Goal: Transaction & Acquisition: Purchase product/service

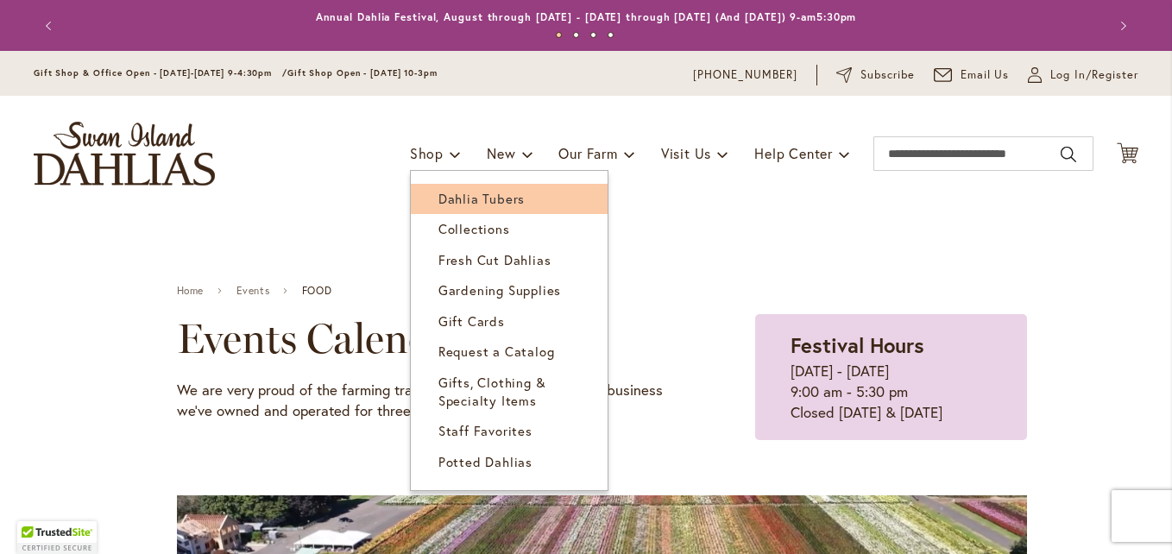
click at [447, 200] on span "Dahlia Tubers" at bounding box center [481, 198] width 86 height 17
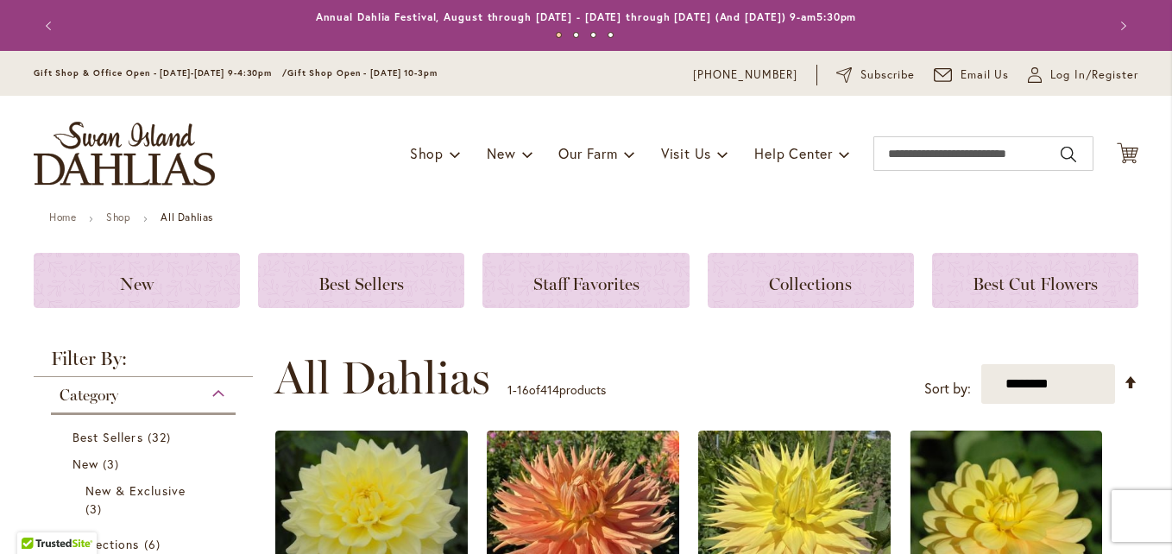
scroll to position [518, 0]
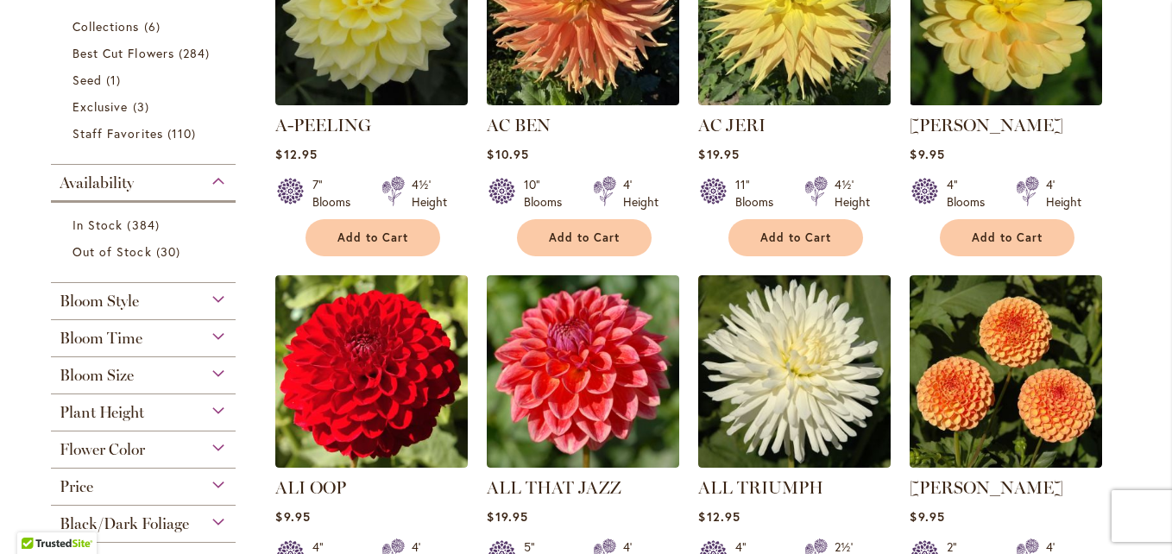
click at [213, 444] on div "Flower Color" at bounding box center [143, 445] width 185 height 28
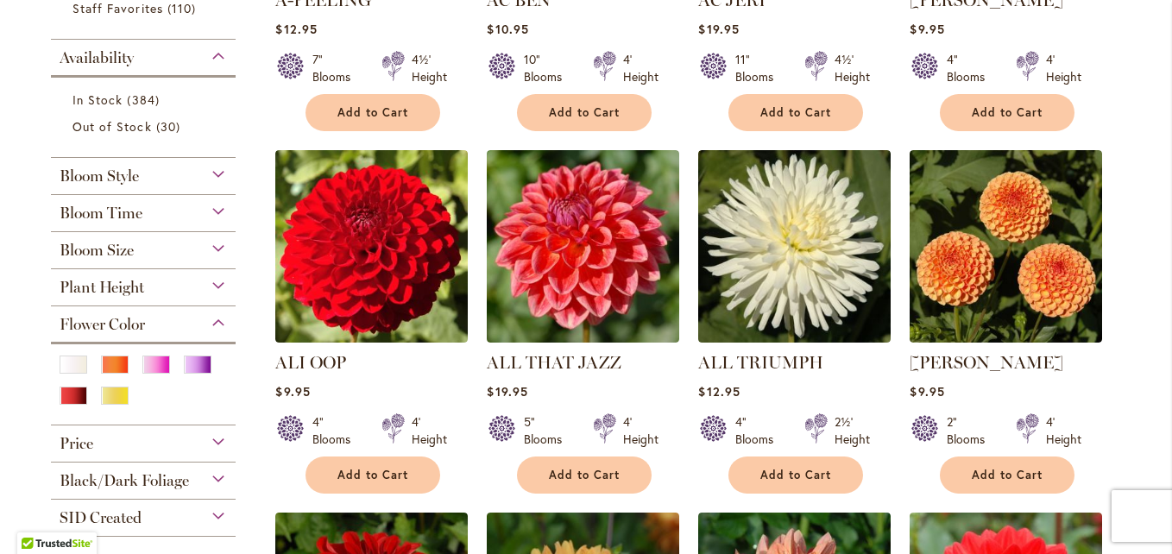
scroll to position [690, 0]
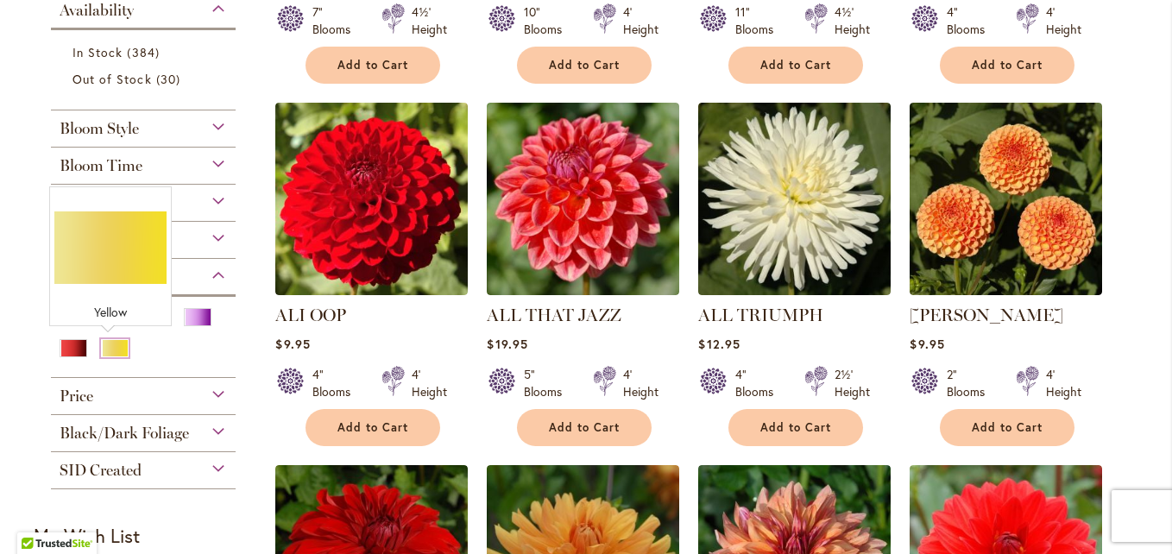
click at [111, 349] on div "Yellow" at bounding box center [115, 348] width 28 height 18
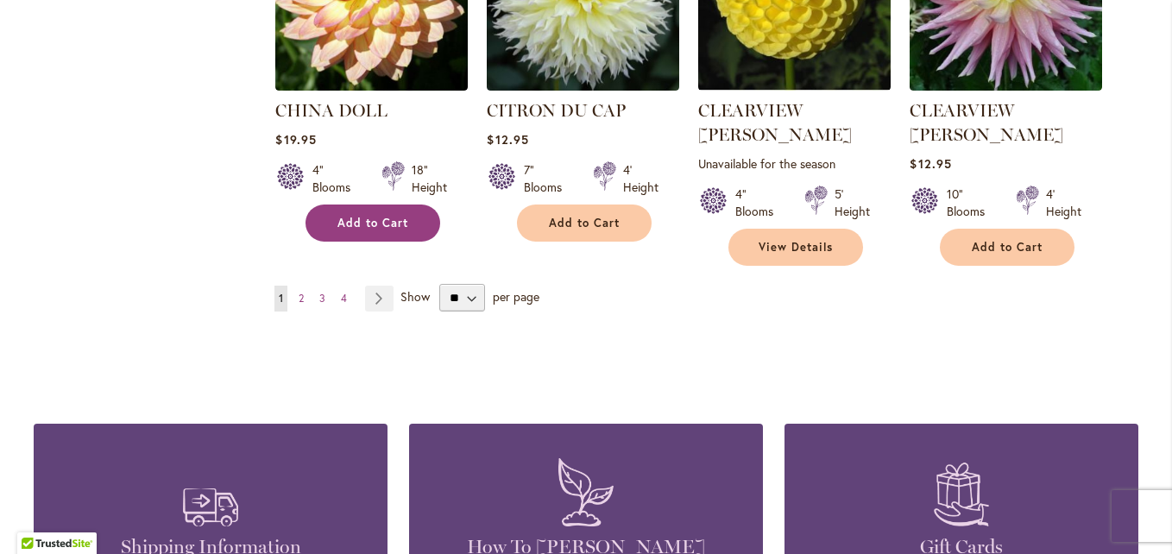
scroll to position [1640, 0]
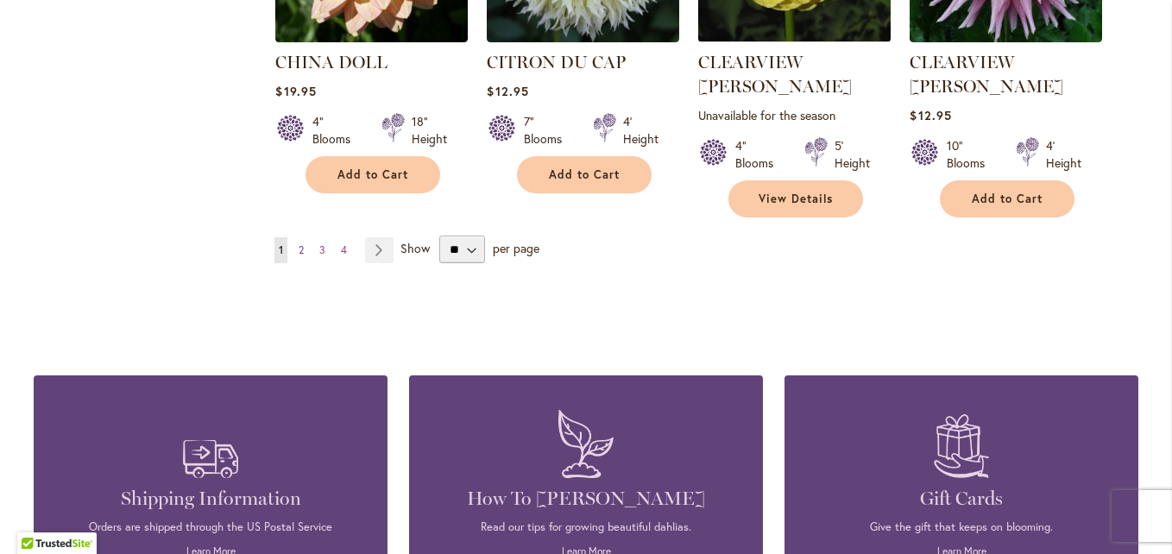
click at [299, 243] on span "2" at bounding box center [301, 249] width 5 height 13
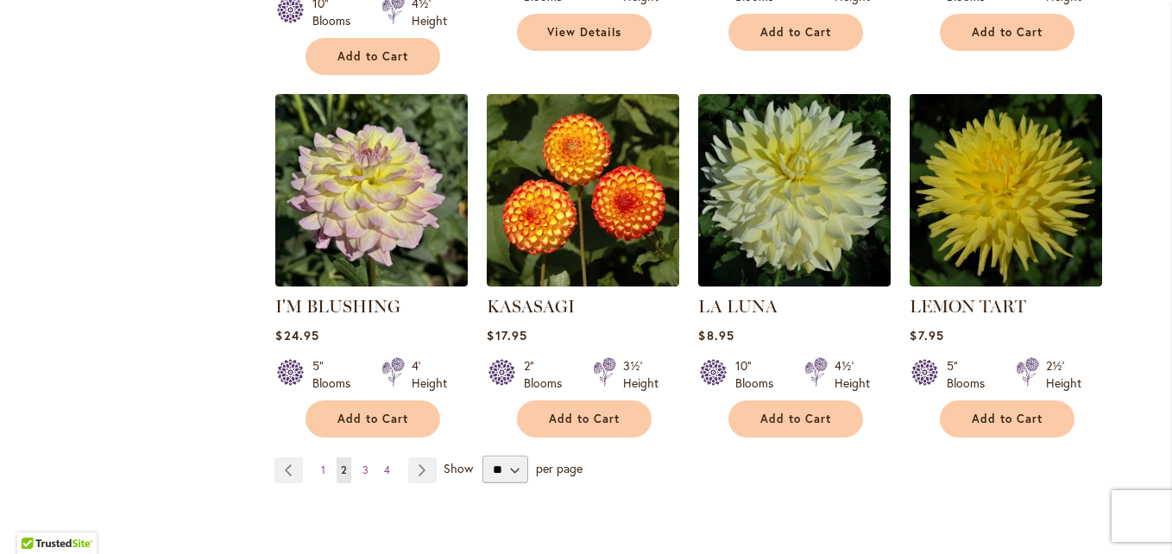
scroll to position [1467, 0]
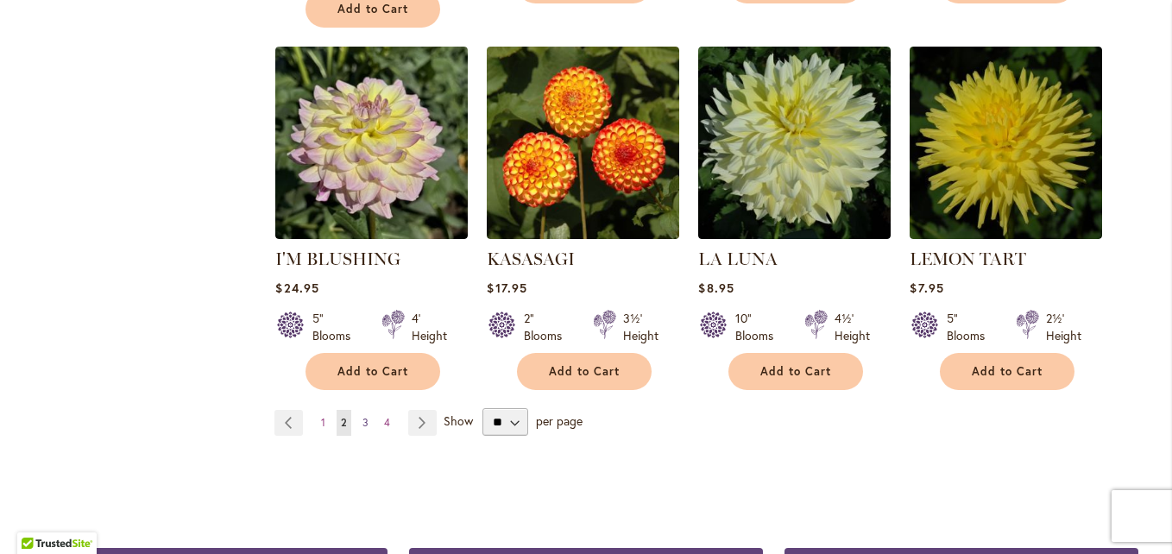
click at [362, 418] on span "3" at bounding box center [365, 422] width 6 height 13
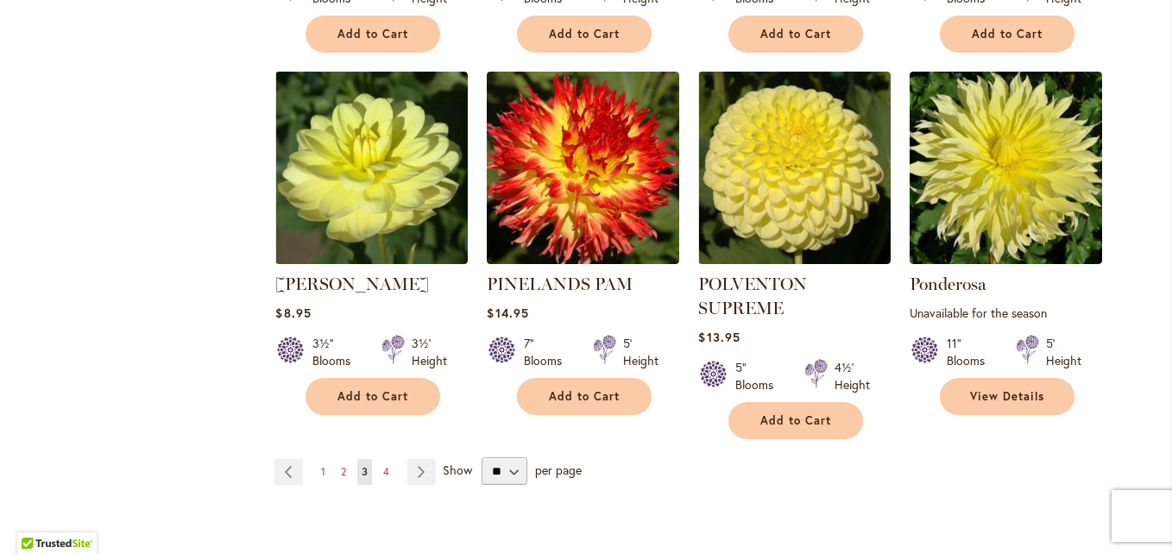
scroll to position [1553, 0]
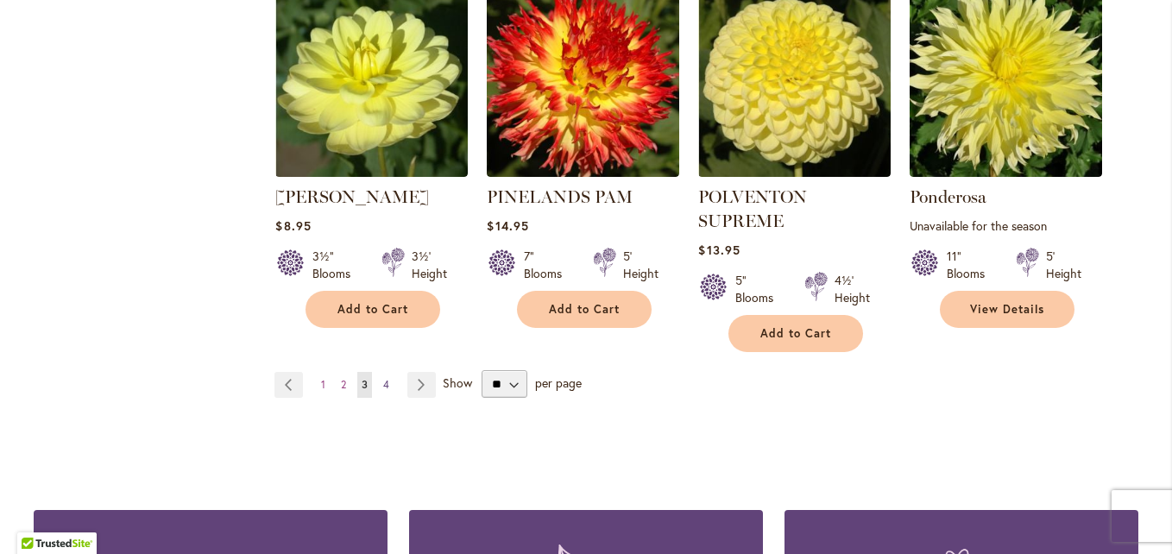
click at [383, 378] on span "4" at bounding box center [386, 384] width 6 height 13
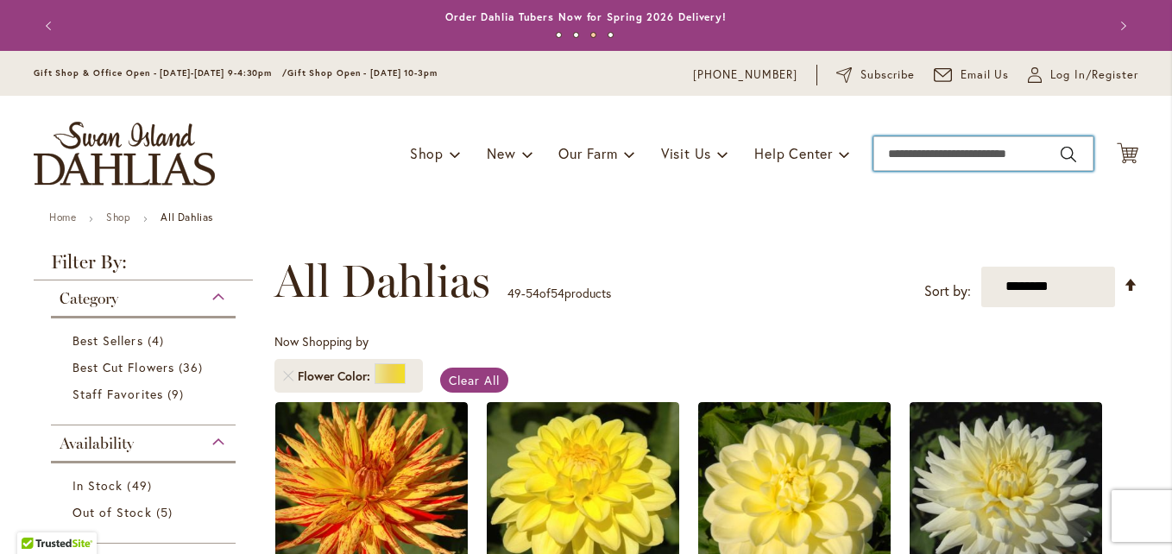
click at [903, 152] on input "Search" at bounding box center [983, 153] width 220 height 35
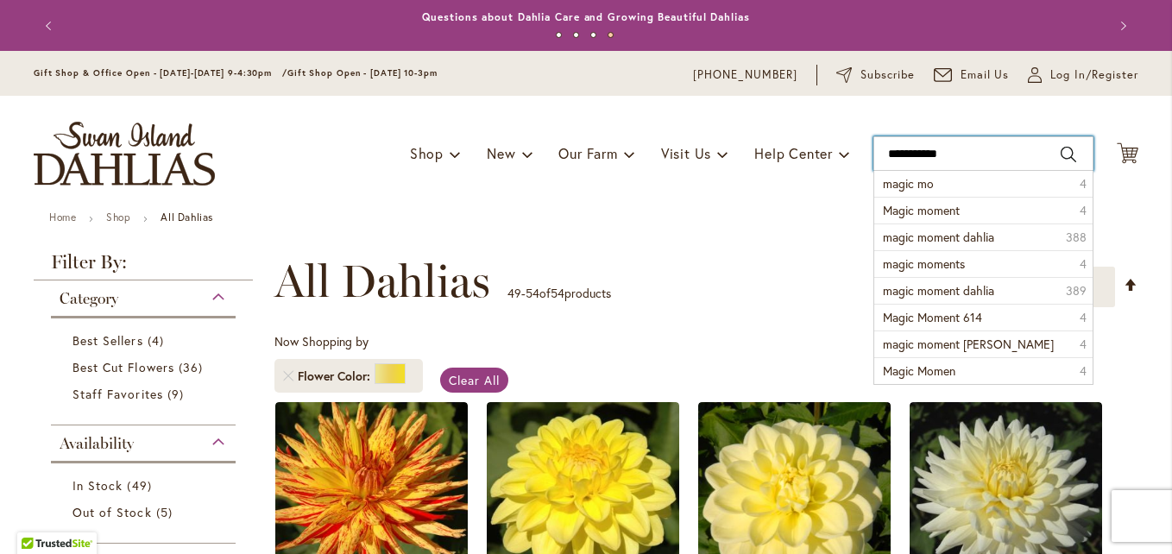
type input "**********"
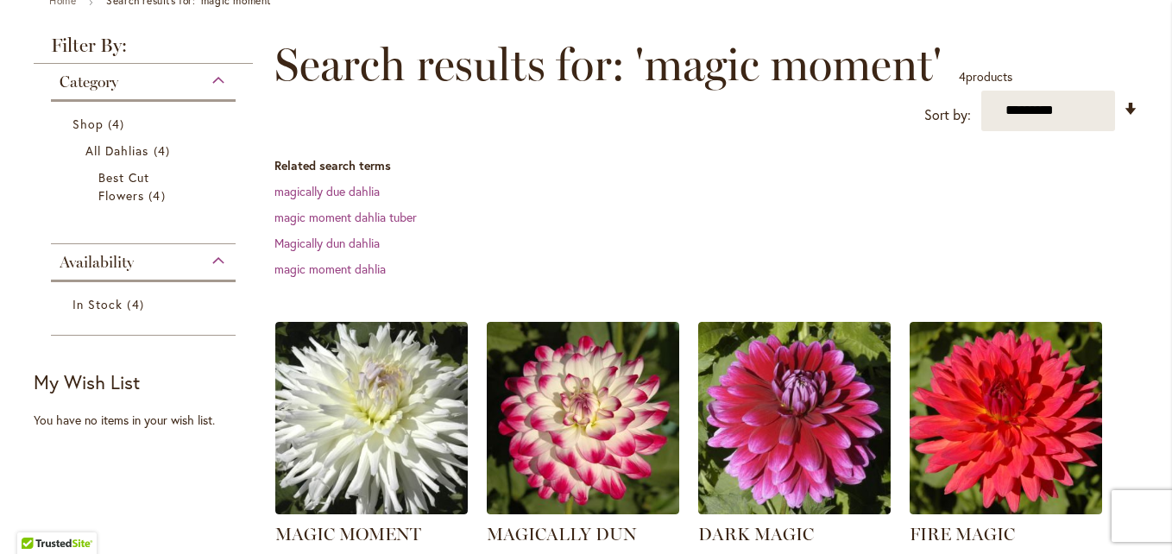
scroll to position [86, 0]
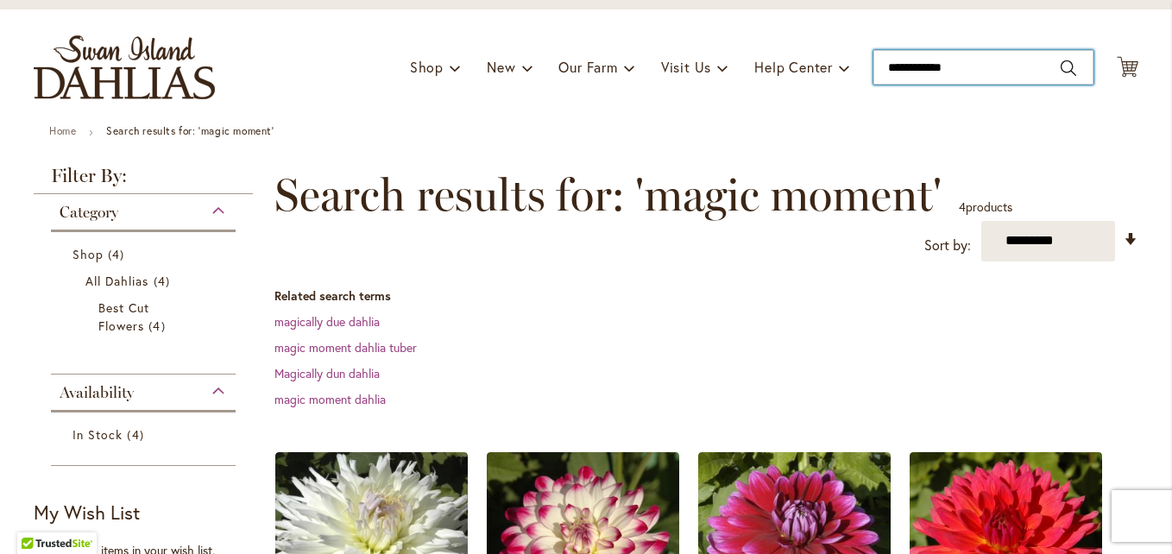
click at [1018, 61] on input "**********" at bounding box center [983, 67] width 220 height 35
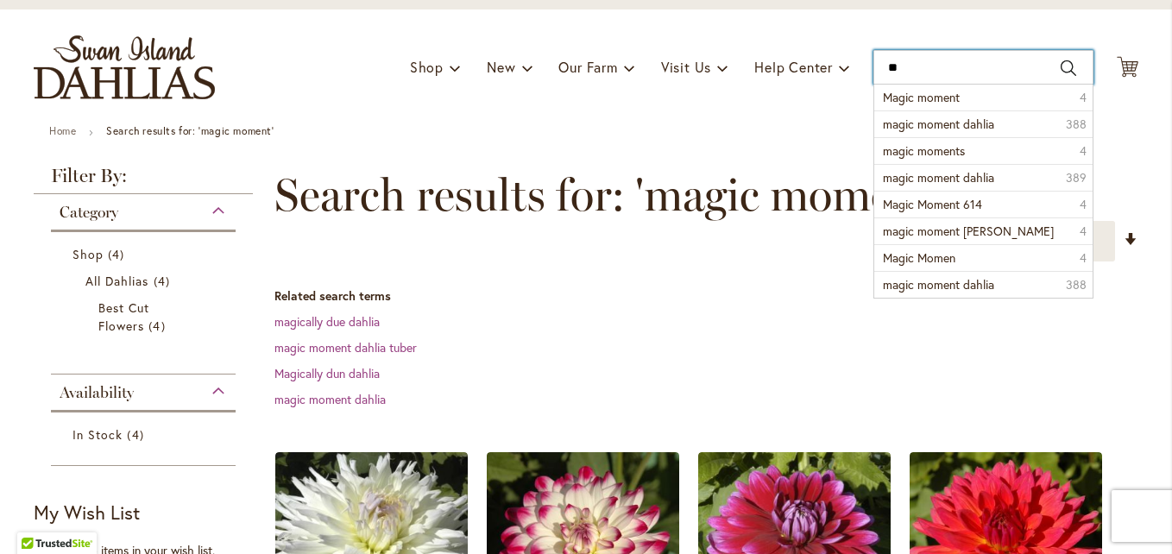
type input "*"
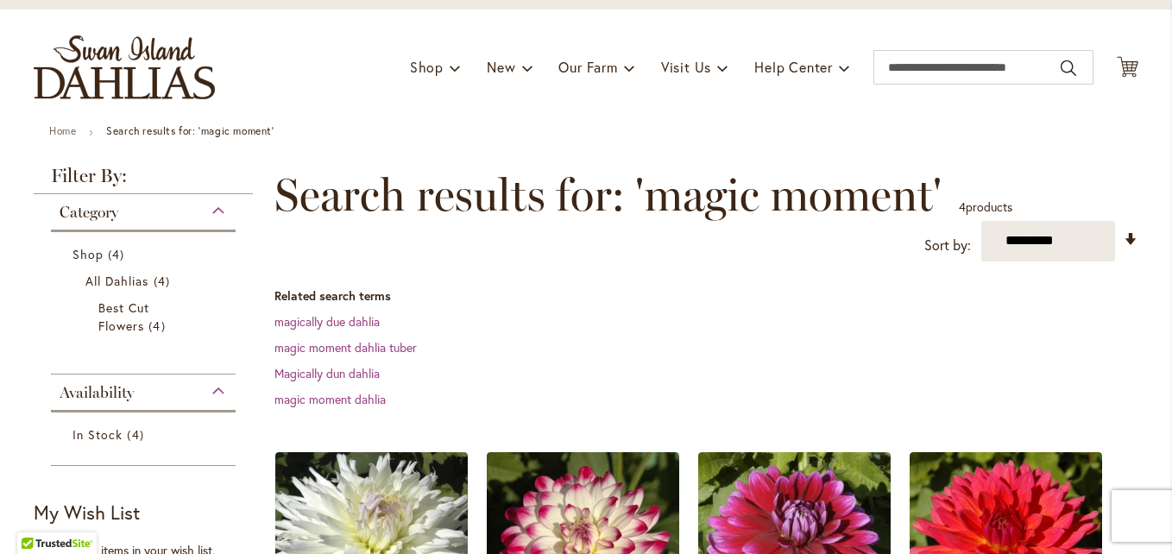
click at [740, 125] on ul "Home Search results for: 'magic moment'" at bounding box center [585, 133] width 1073 height 16
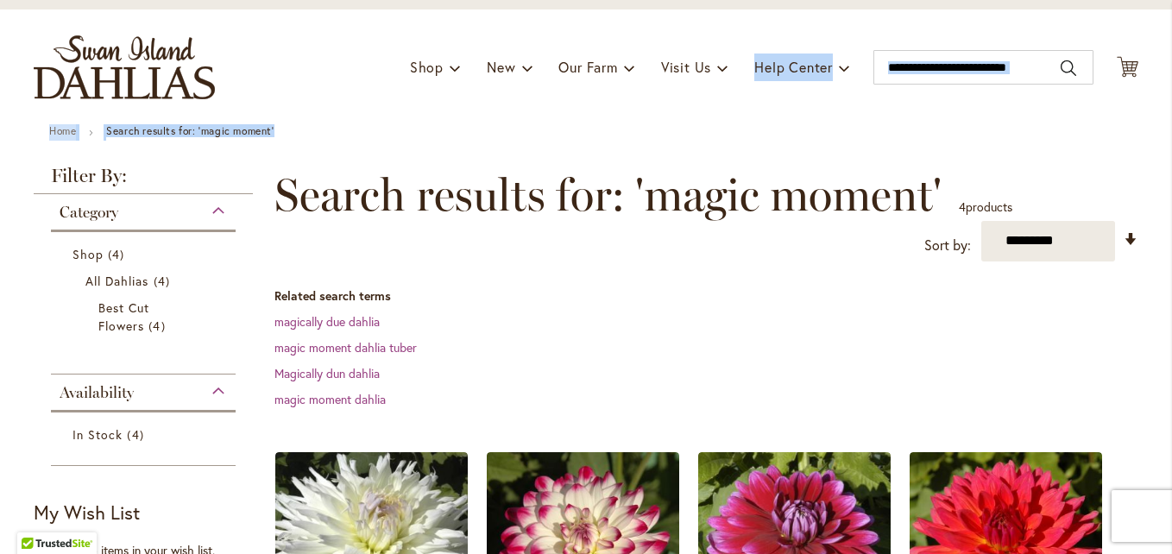
click at [276, 173] on span "Search results for: 'magic moment'" at bounding box center [607, 195] width 667 height 52
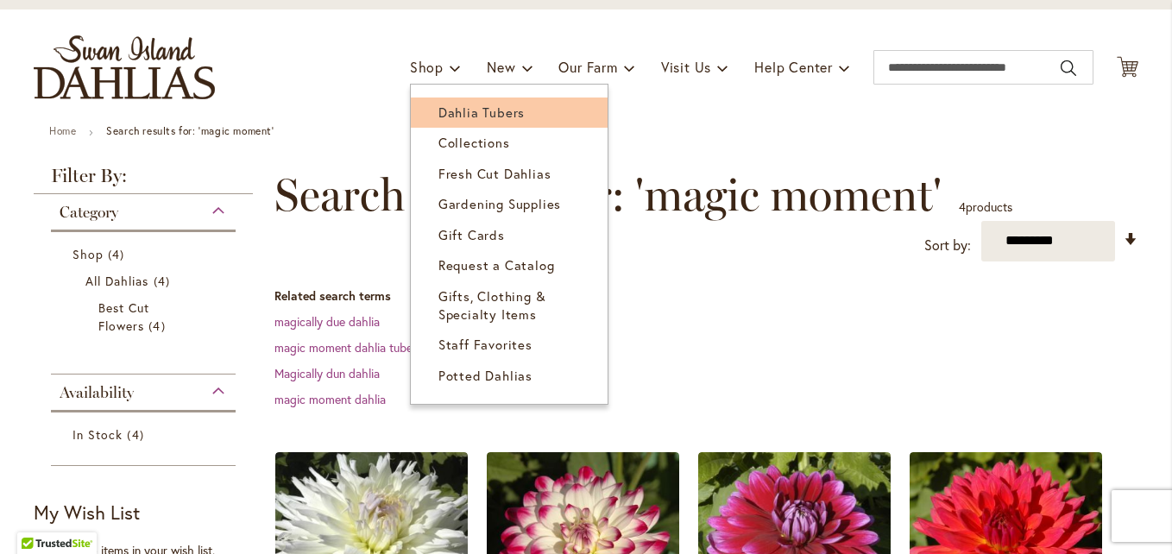
click at [455, 111] on span "Dahlia Tubers" at bounding box center [481, 112] width 86 height 17
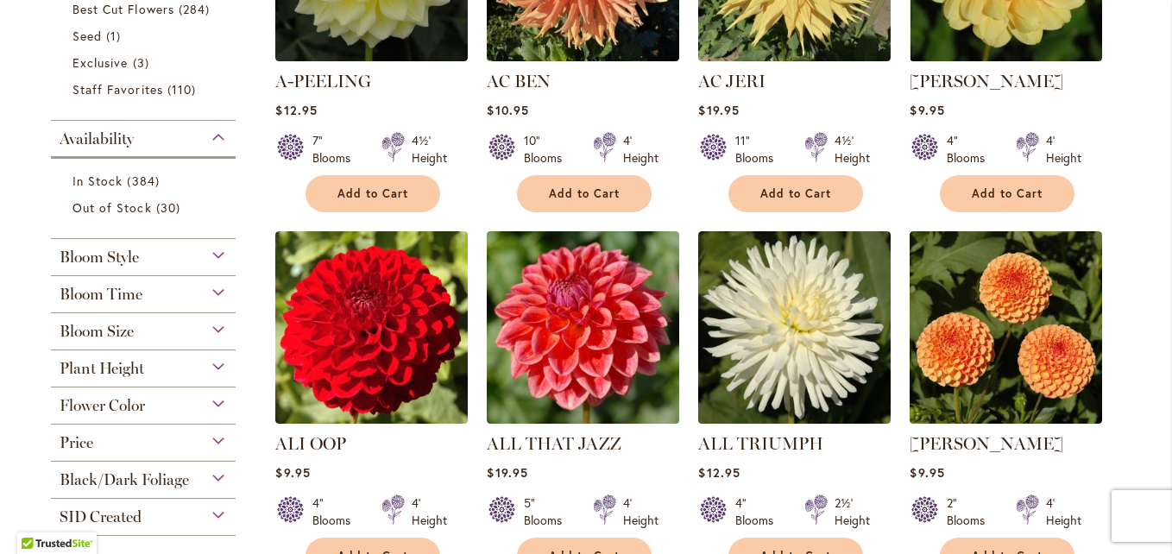
scroll to position [604, 0]
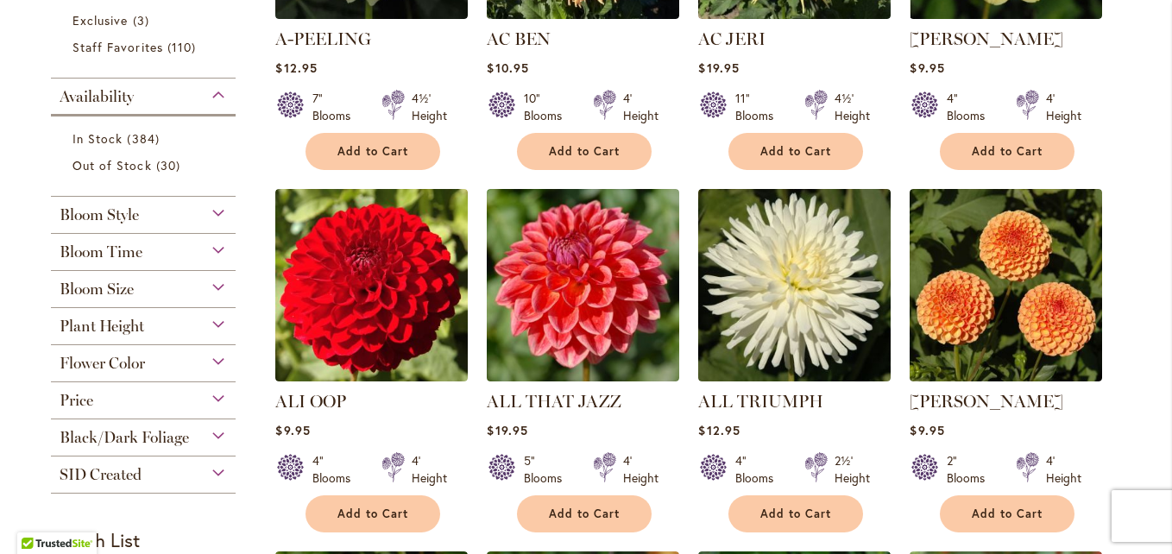
click at [211, 284] on div "Bloom Size" at bounding box center [143, 285] width 185 height 28
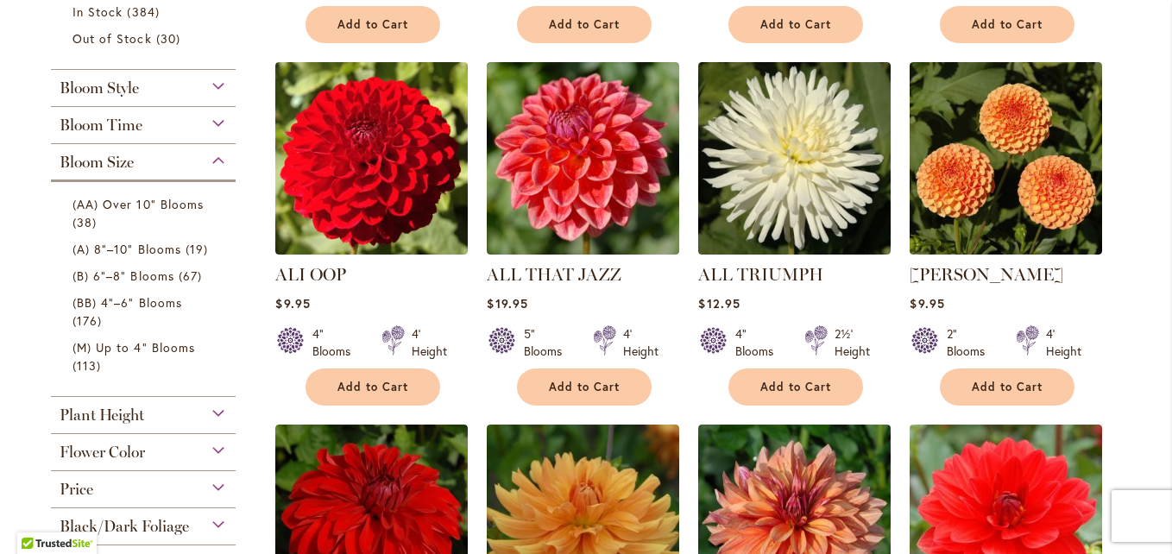
scroll to position [777, 0]
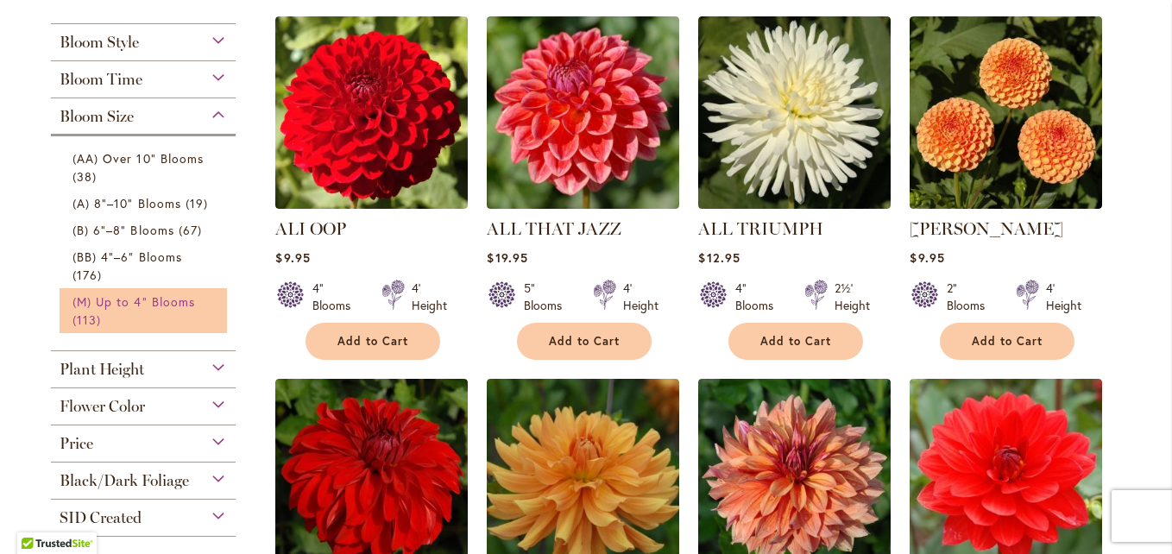
click at [165, 304] on span "(M) Up to 4" Blooms" at bounding box center [133, 301] width 123 height 16
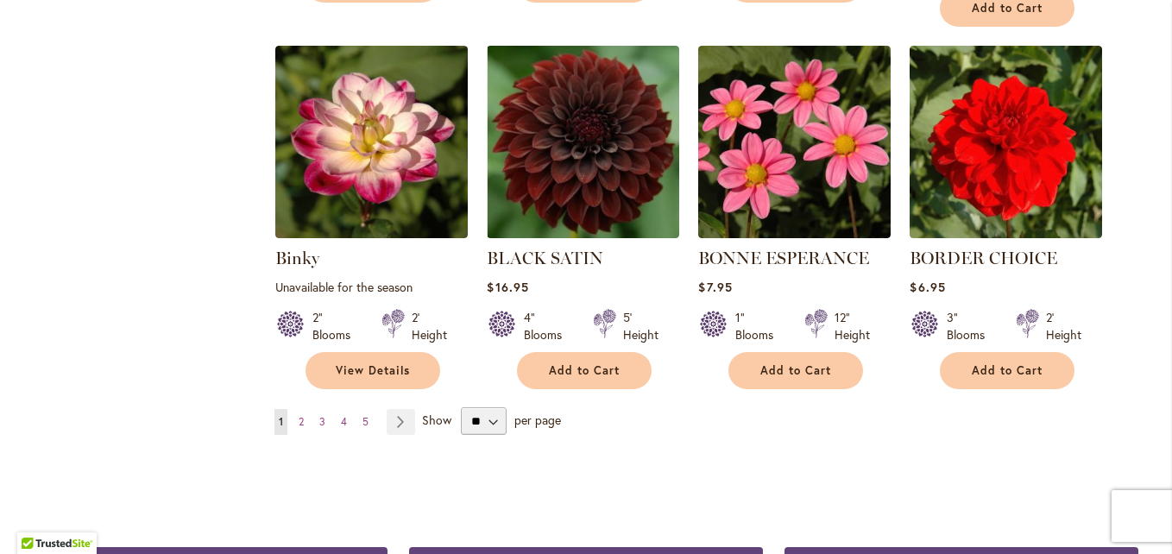
scroll to position [1553, 0]
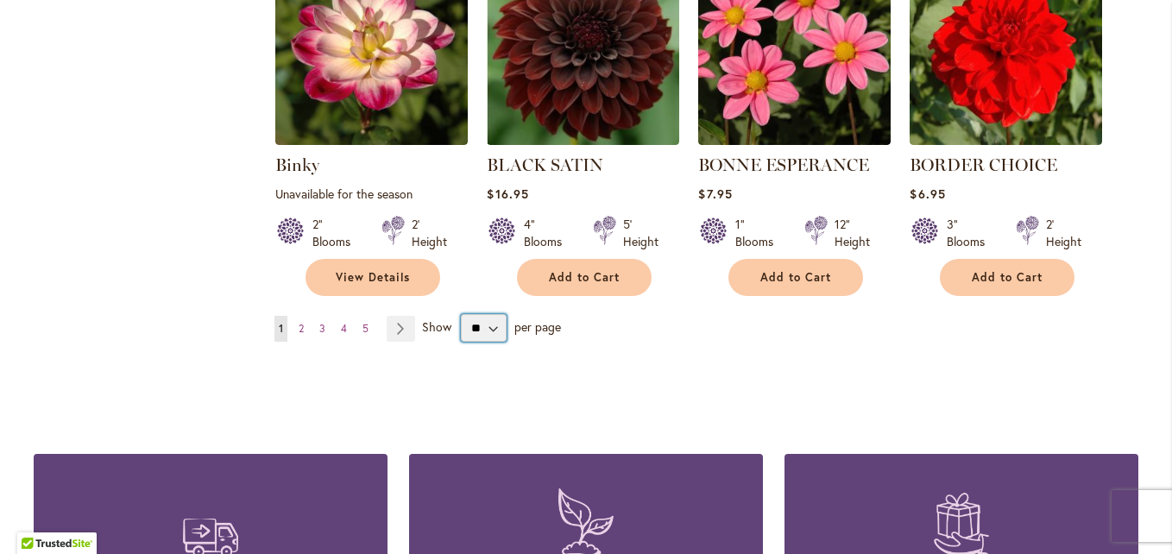
click at [485, 314] on select "** ** ** **" at bounding box center [484, 328] width 46 height 28
select select "**"
click at [461, 314] on select "** ** ** **" at bounding box center [484, 328] width 46 height 28
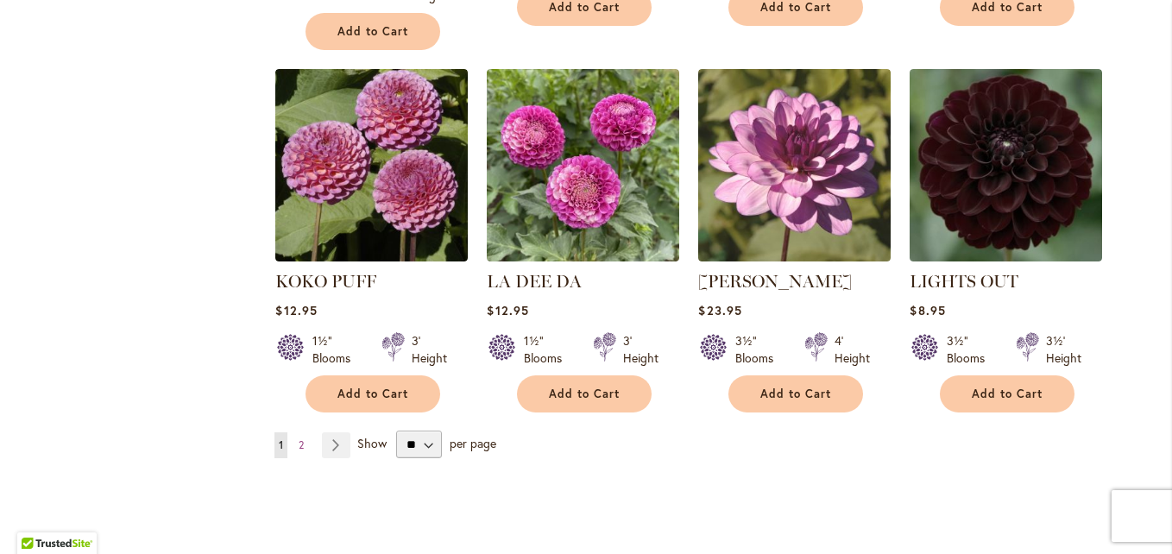
scroll to position [5954, 0]
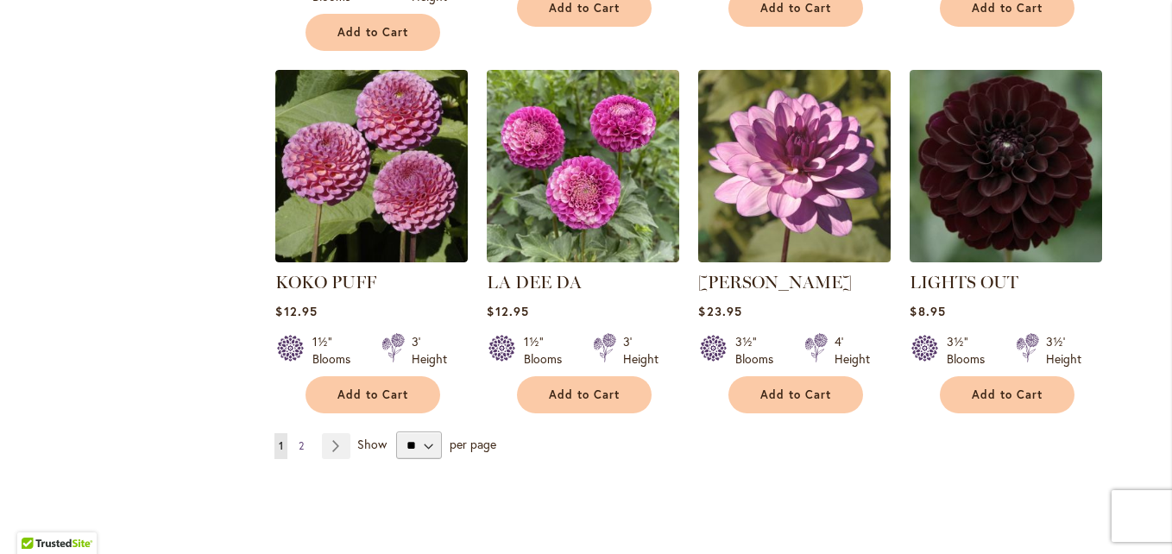
click at [299, 433] on link "Page 2" at bounding box center [301, 446] width 14 height 26
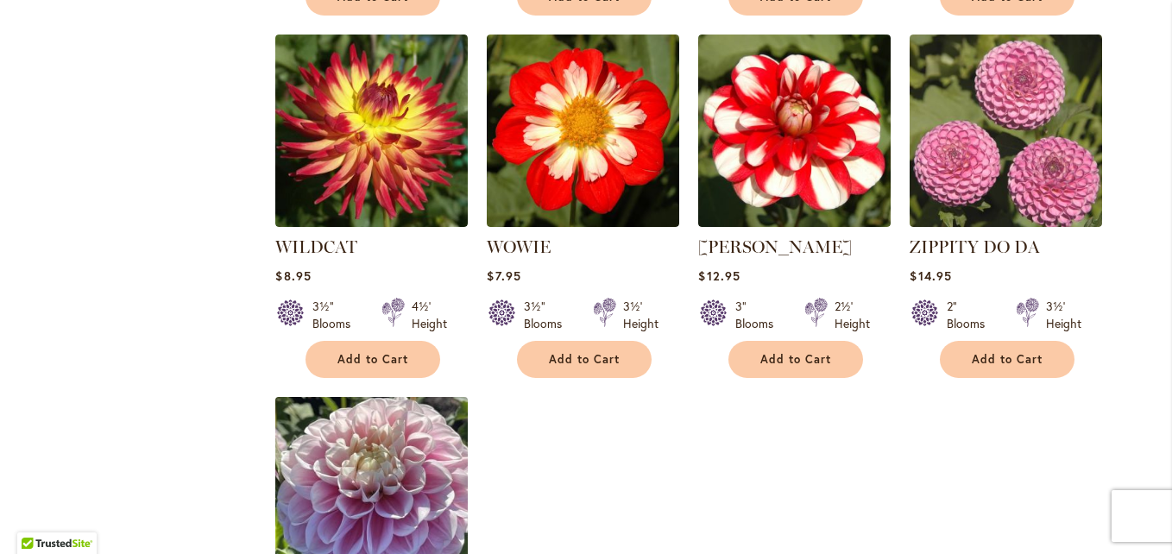
scroll to position [4660, 0]
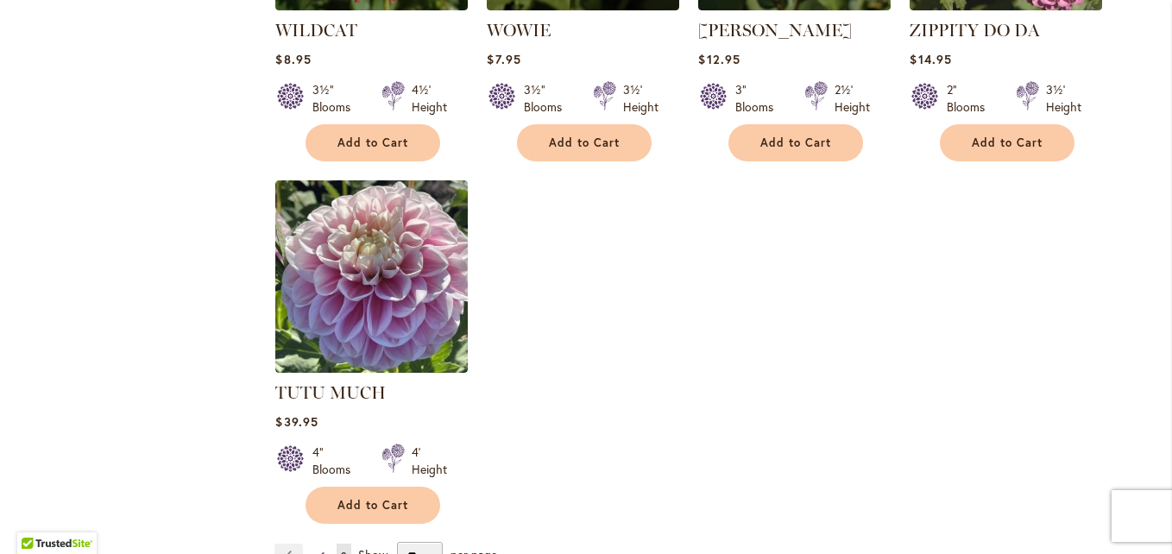
click at [317, 544] on link "Page 1" at bounding box center [323, 557] width 13 height 26
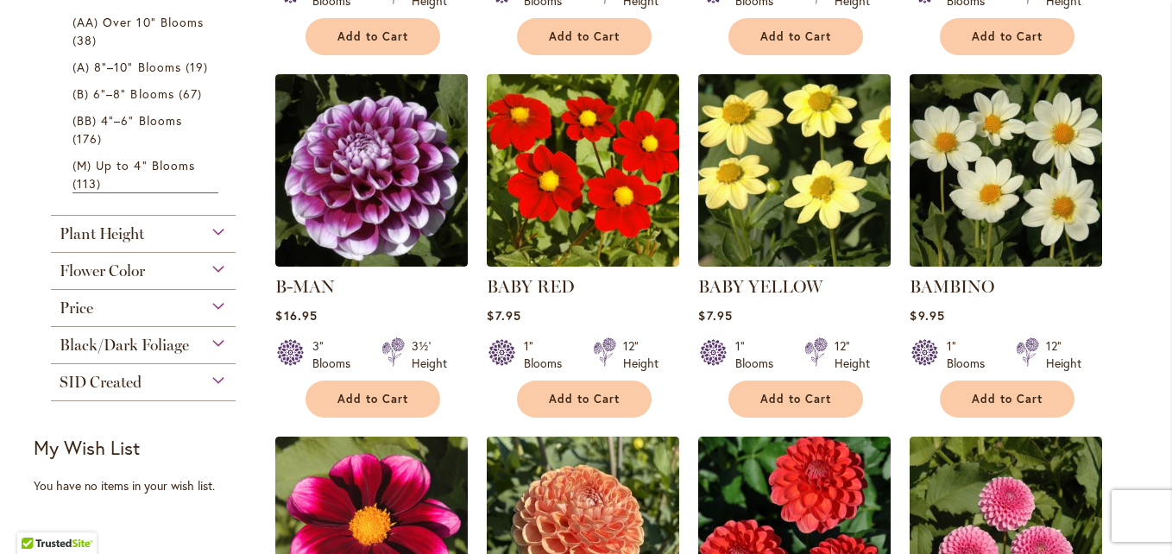
scroll to position [604, 0]
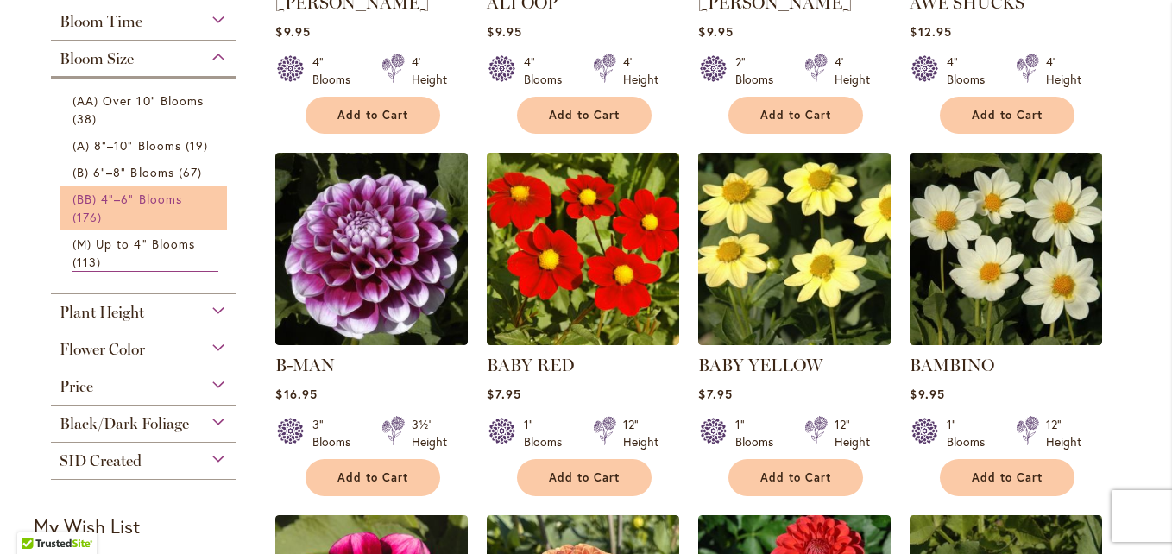
click at [142, 195] on span "(BB) 4"–6" Blooms" at bounding box center [127, 199] width 110 height 16
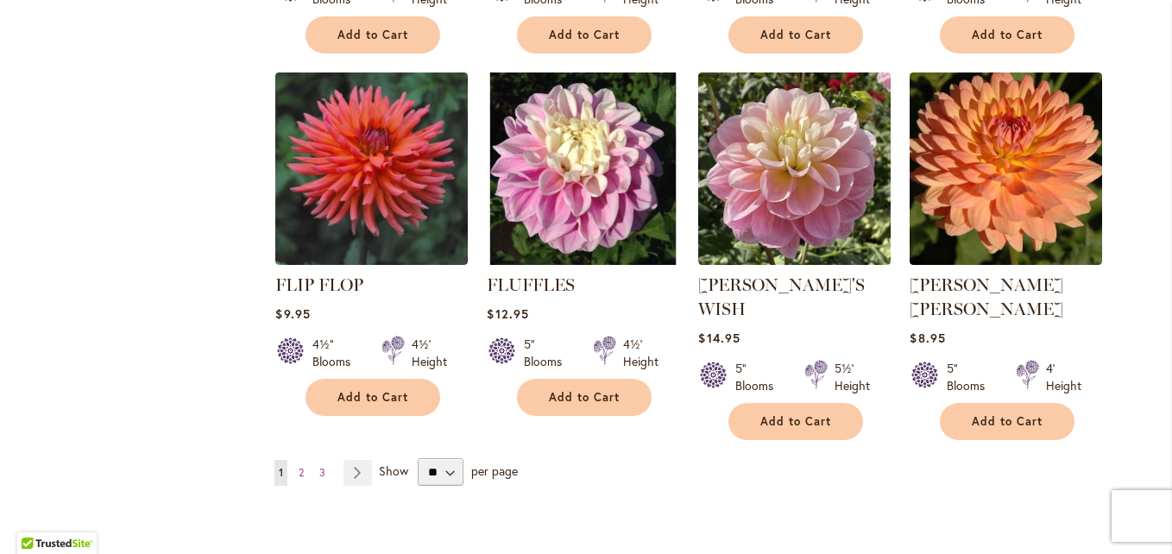
scroll to position [6041, 0]
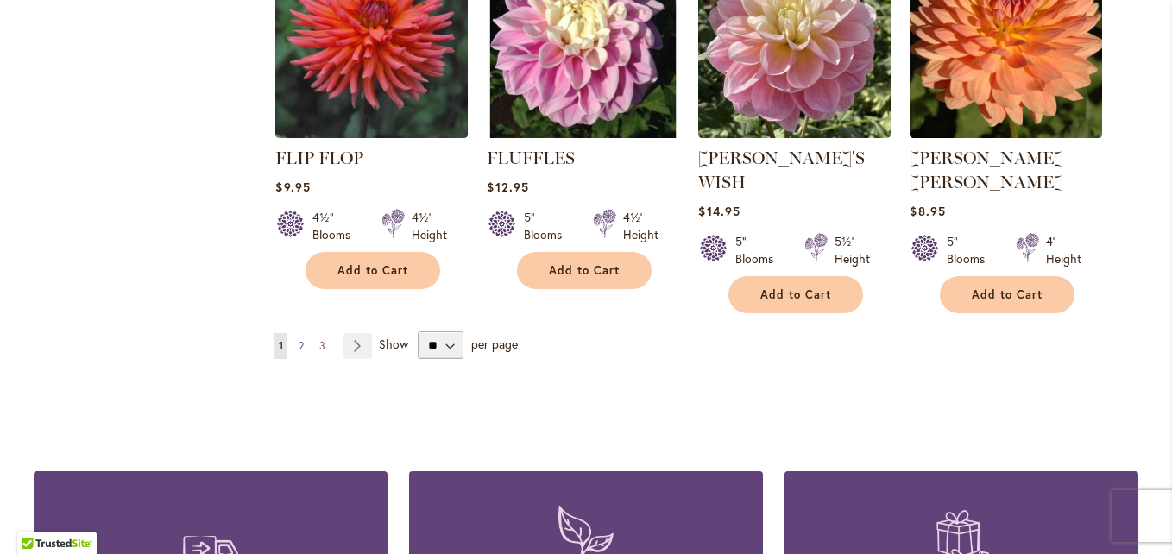
click at [299, 333] on link "Page 2" at bounding box center [301, 346] width 14 height 26
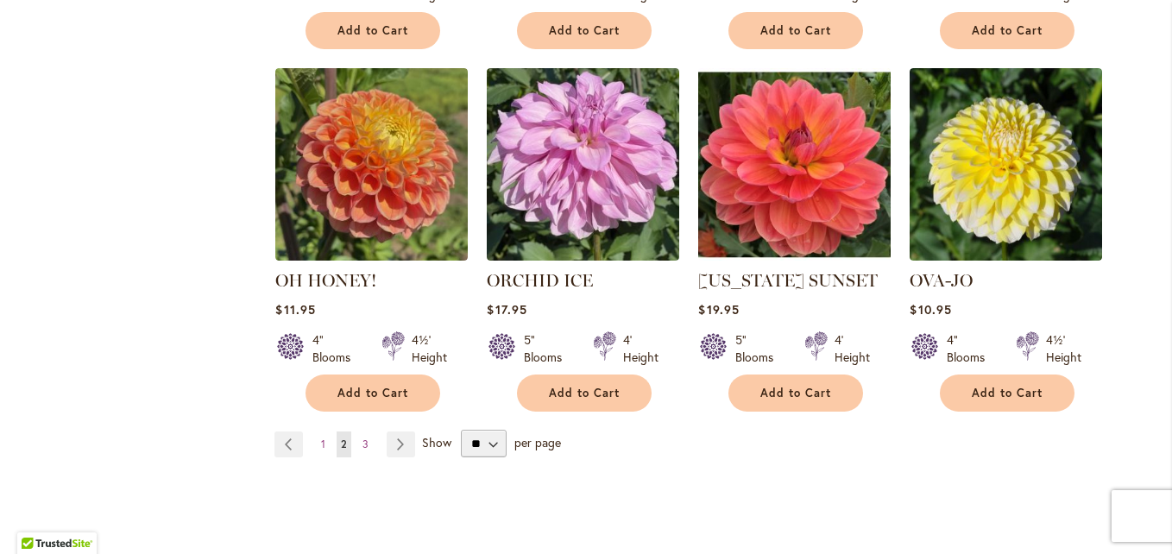
scroll to position [6041, 0]
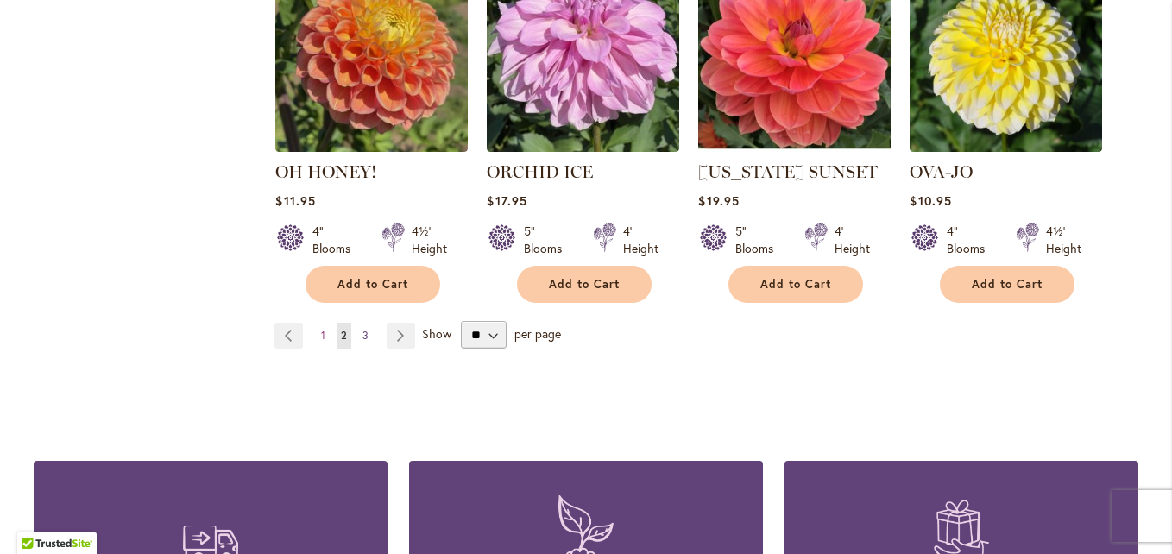
click at [362, 329] on span "3" at bounding box center [365, 335] width 6 height 13
